Goal: Task Accomplishment & Management: Use online tool/utility

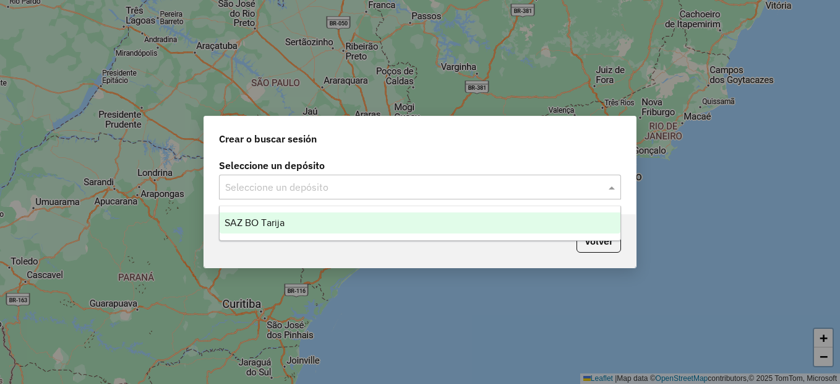
click at [457, 192] on input "text" at bounding box center [407, 187] width 365 height 15
click at [371, 224] on div "SAZ BO Tarija" at bounding box center [420, 222] width 401 height 21
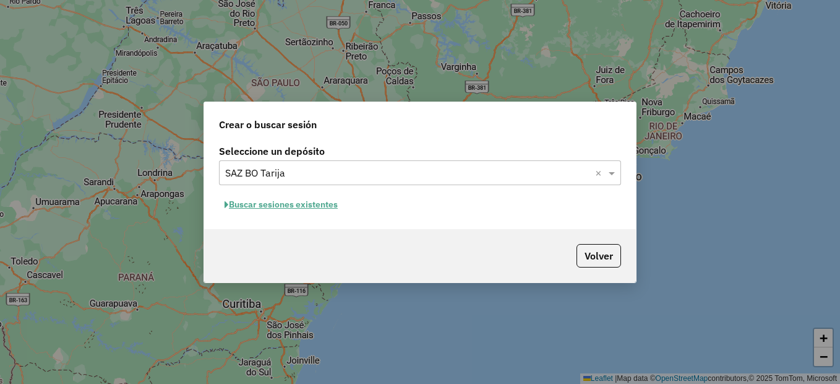
click at [323, 201] on button "Buscar sesiones existentes" at bounding box center [281, 204] width 124 height 19
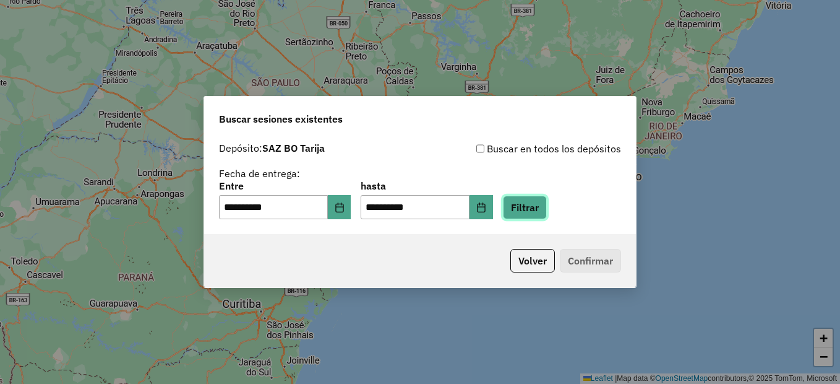
click at [536, 210] on button "Filtrar" at bounding box center [525, 208] width 44 height 24
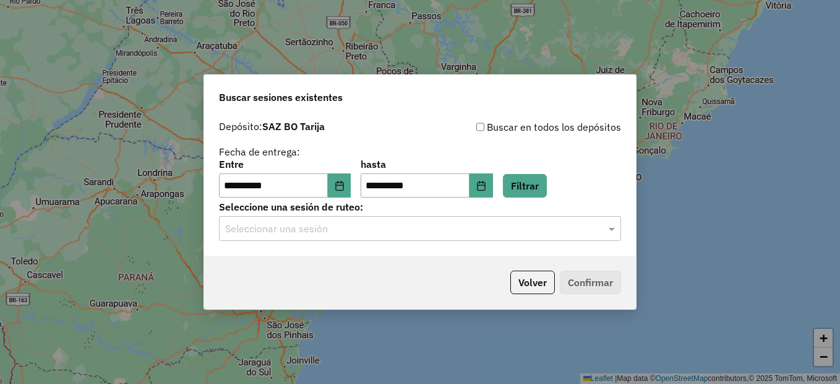
click at [351, 239] on div "Seleccionar una sesión" at bounding box center [420, 228] width 402 height 25
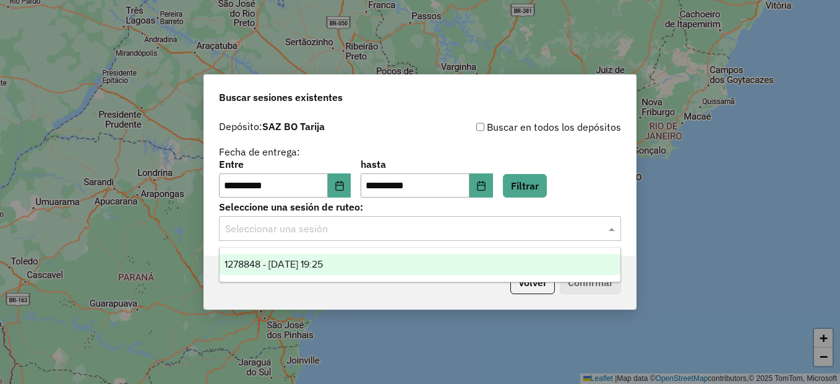
click at [369, 262] on div "1278848 - [DATE] 19:25" at bounding box center [420, 264] width 401 height 21
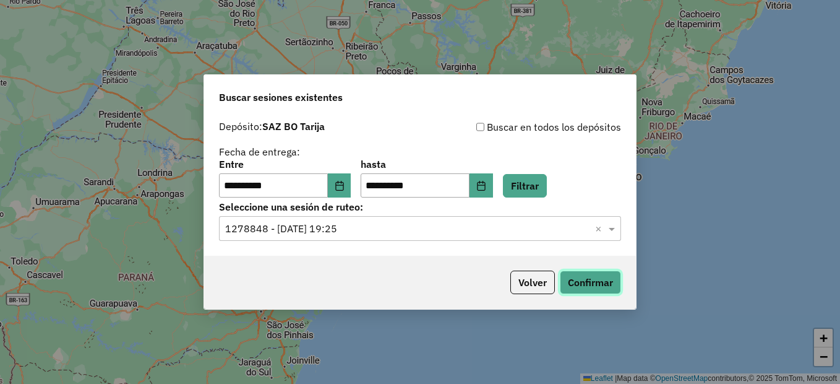
click at [584, 278] on button "Confirmar" at bounding box center [590, 282] width 61 height 24
